Goal: Information Seeking & Learning: Learn about a topic

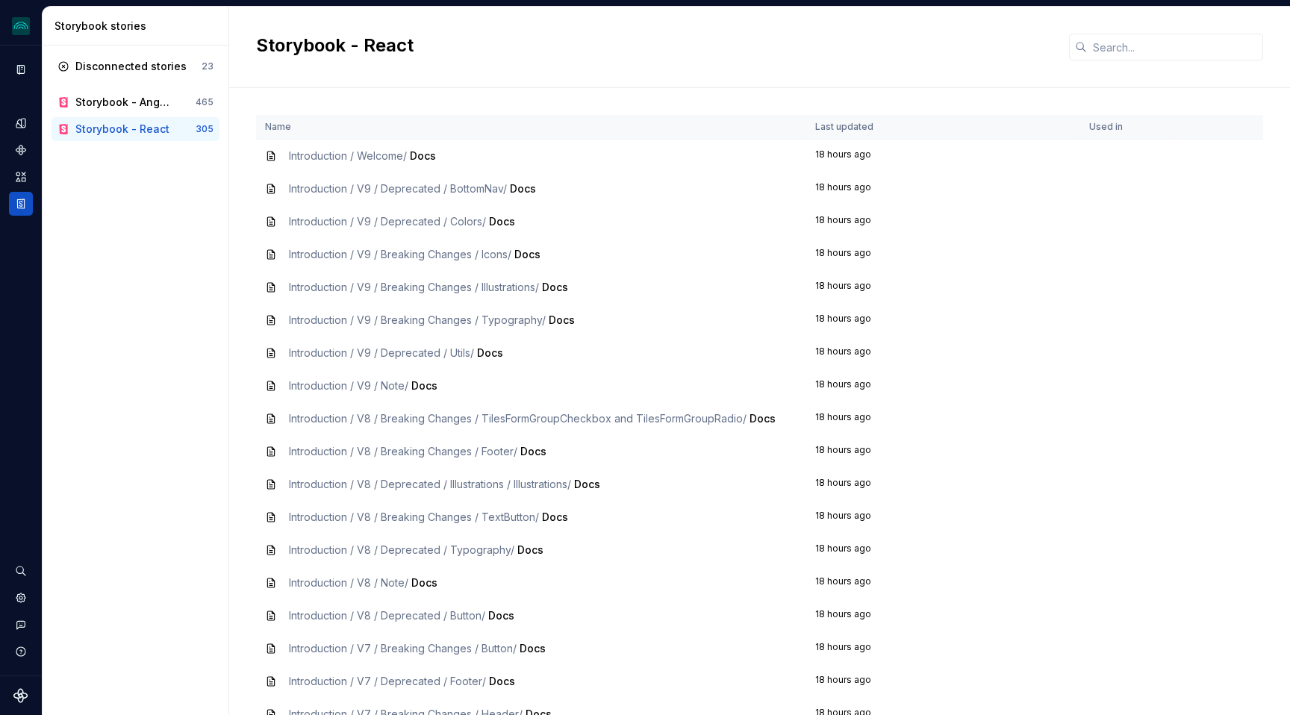
click at [646, 48] on h2 "Storybook - React" at bounding box center [653, 46] width 795 height 24
click at [17, 151] on icon "Components" at bounding box center [21, 150] width 10 height 10
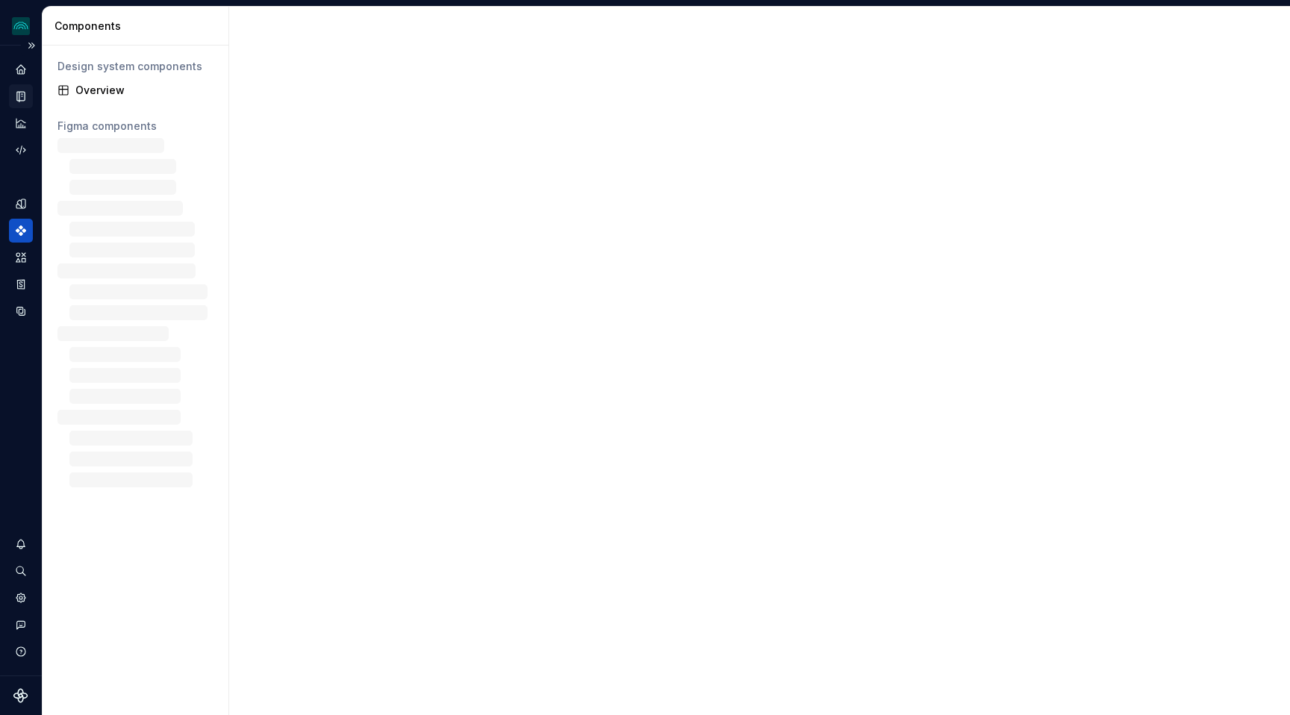
click at [19, 90] on icon "Documentation" at bounding box center [20, 96] width 13 height 13
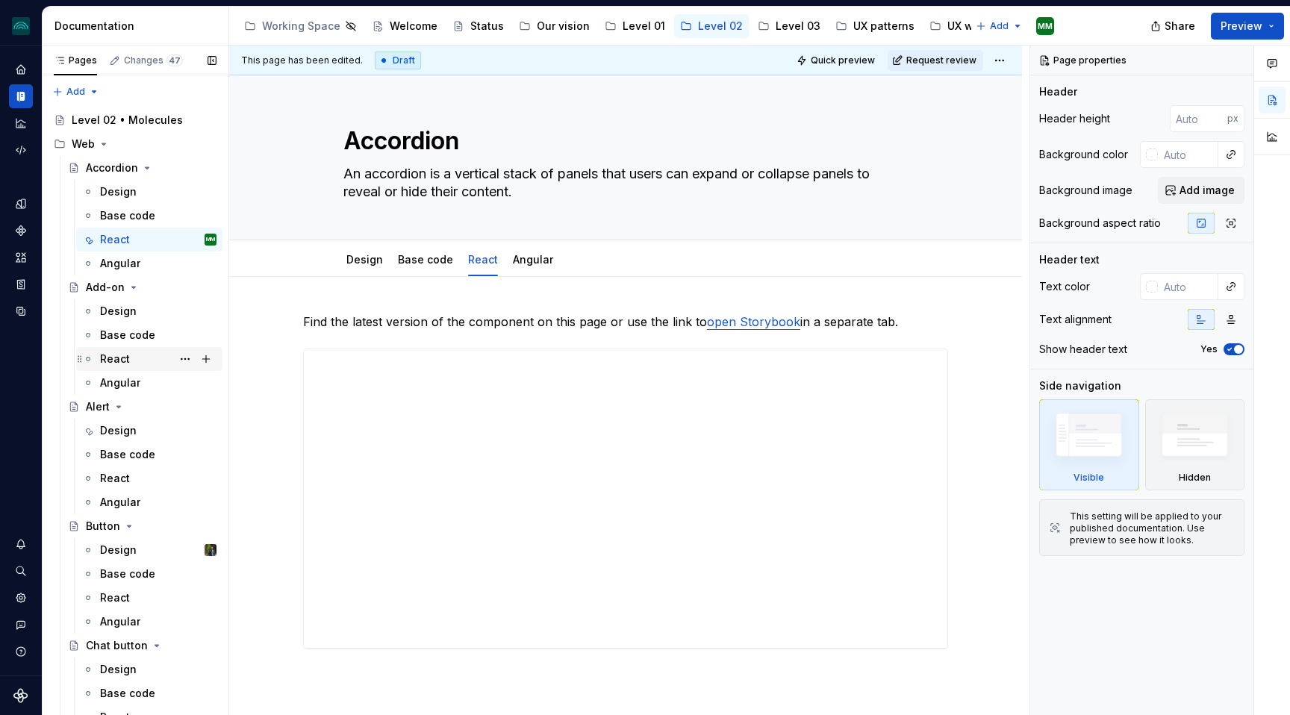
click at [116, 363] on div "React" at bounding box center [115, 359] width 30 height 15
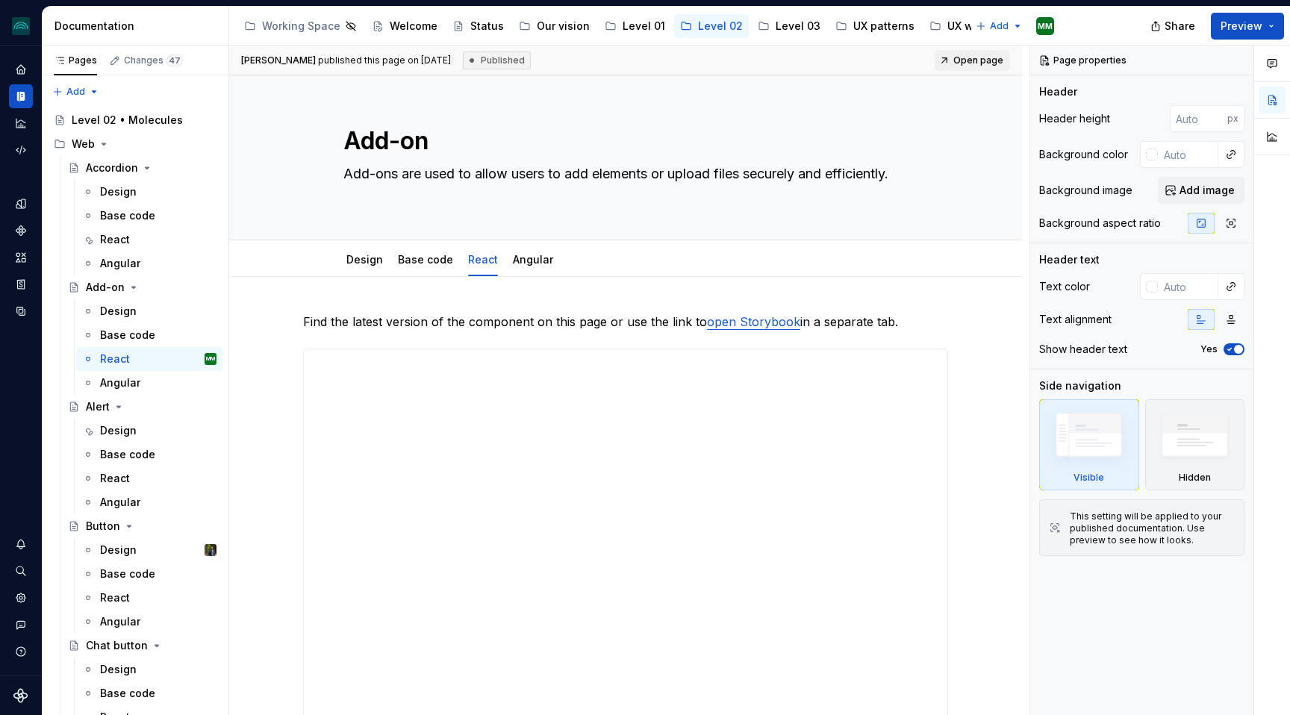
type textarea "*"
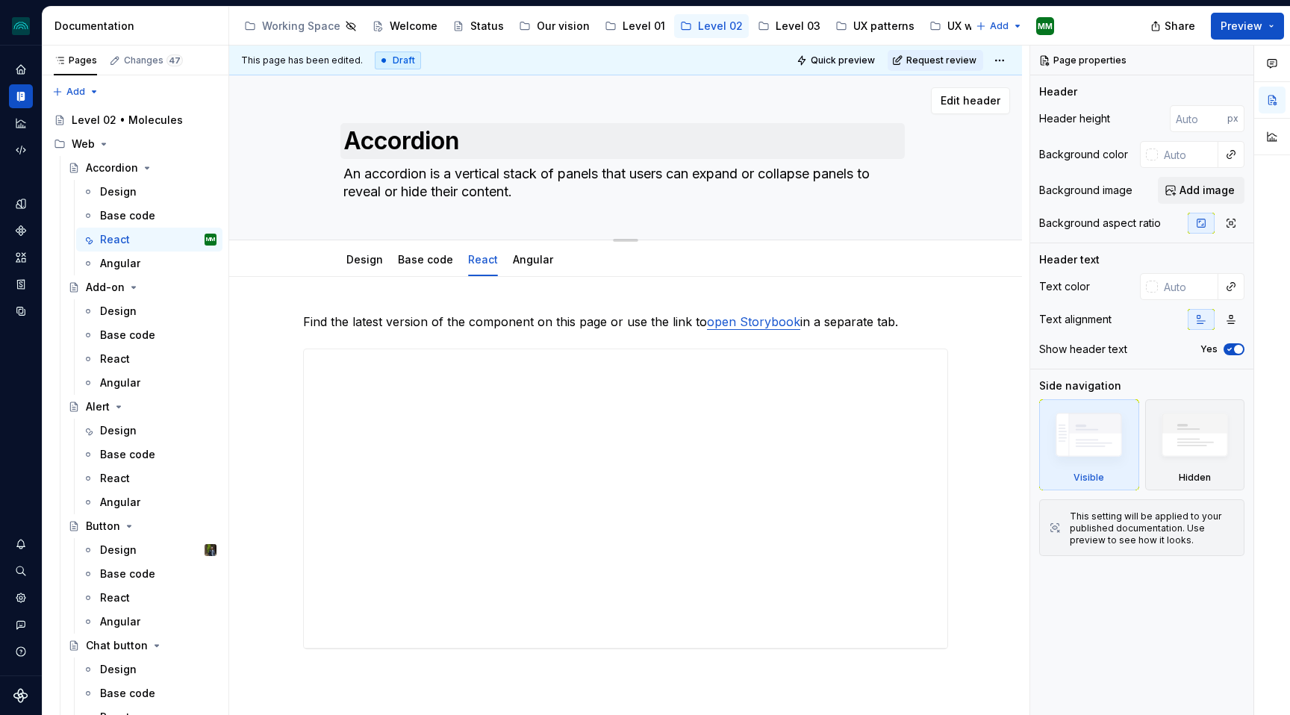
type textarea "*"
